Goal: Task Accomplishment & Management: Use online tool/utility

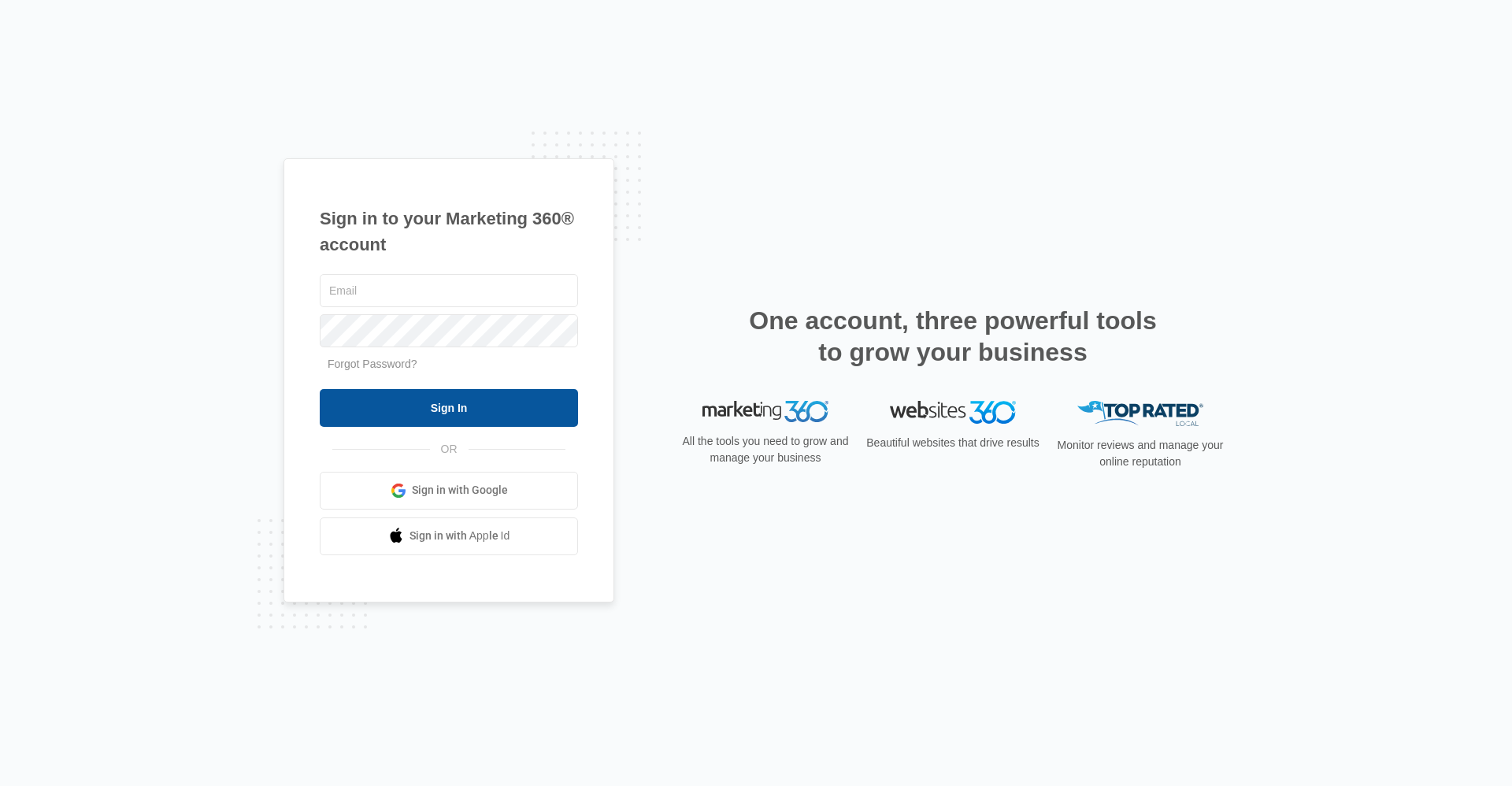
type input "[EMAIL_ADDRESS][DOMAIN_NAME]"
click at [455, 404] on input "Sign In" at bounding box center [449, 408] width 258 height 38
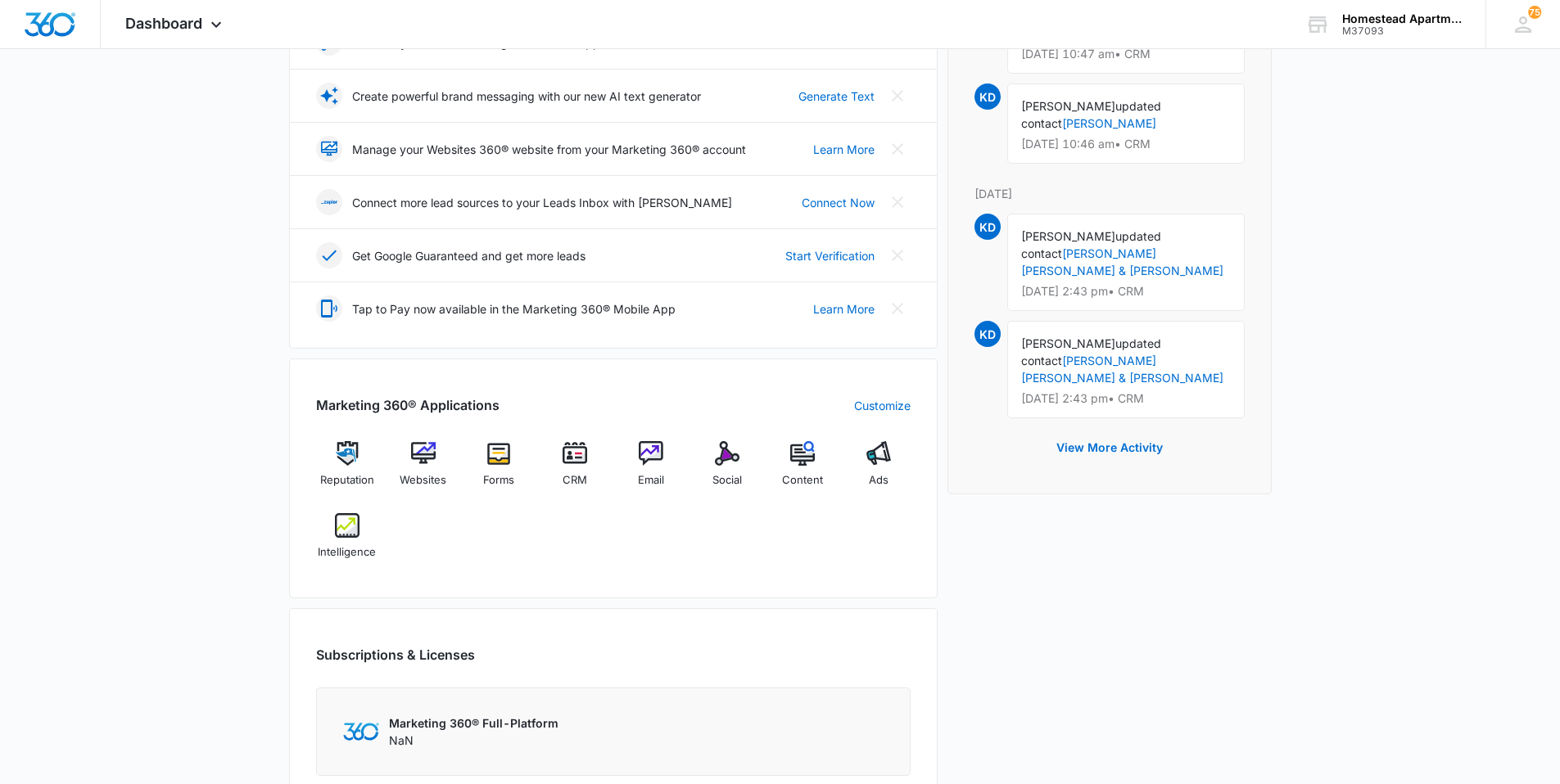
scroll to position [328, 0]
click at [574, 456] on img at bounding box center [575, 453] width 25 height 25
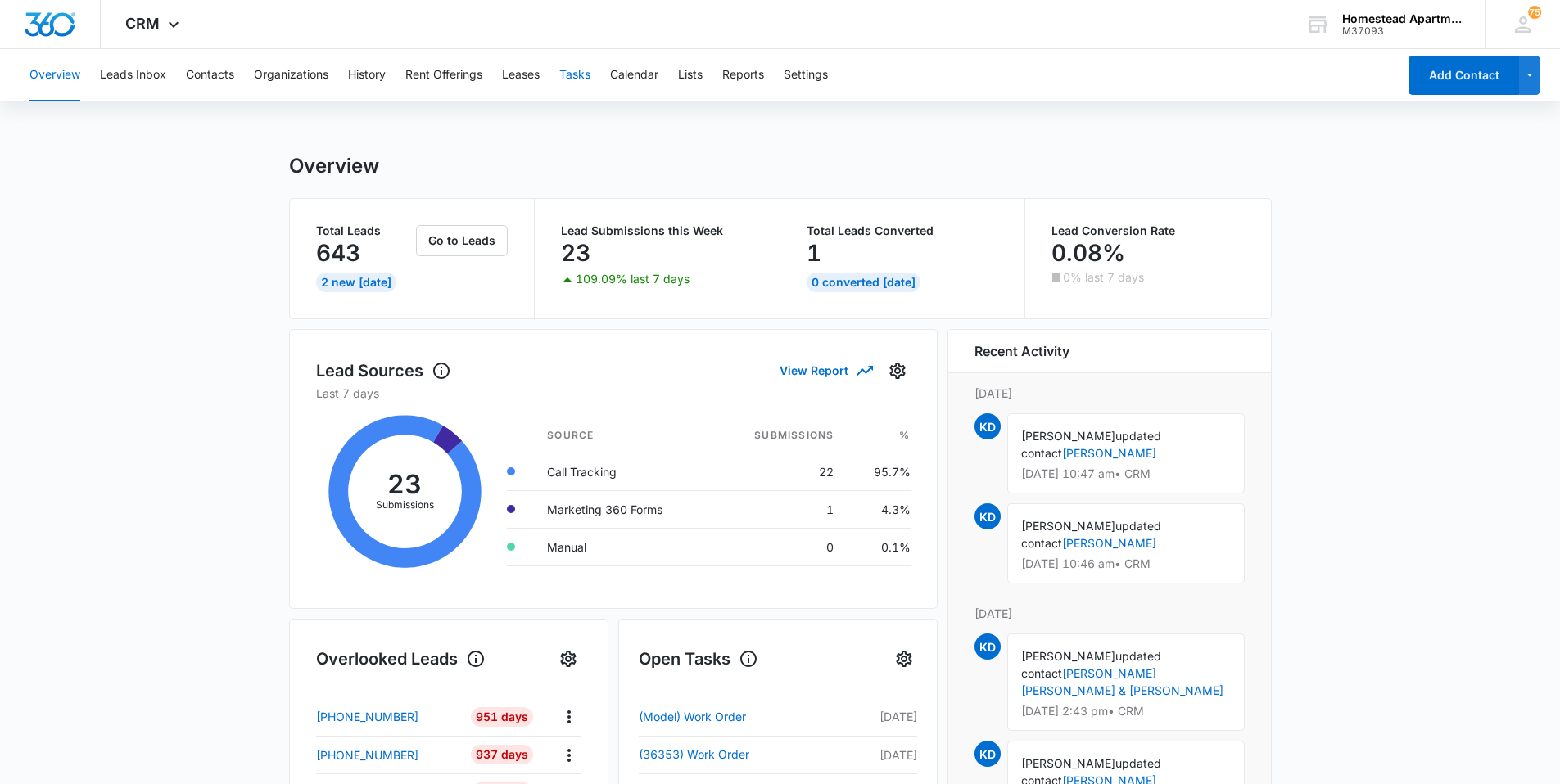
click at [581, 70] on button "Tasks" at bounding box center [575, 75] width 31 height 52
